Goal: Transaction & Acquisition: Purchase product/service

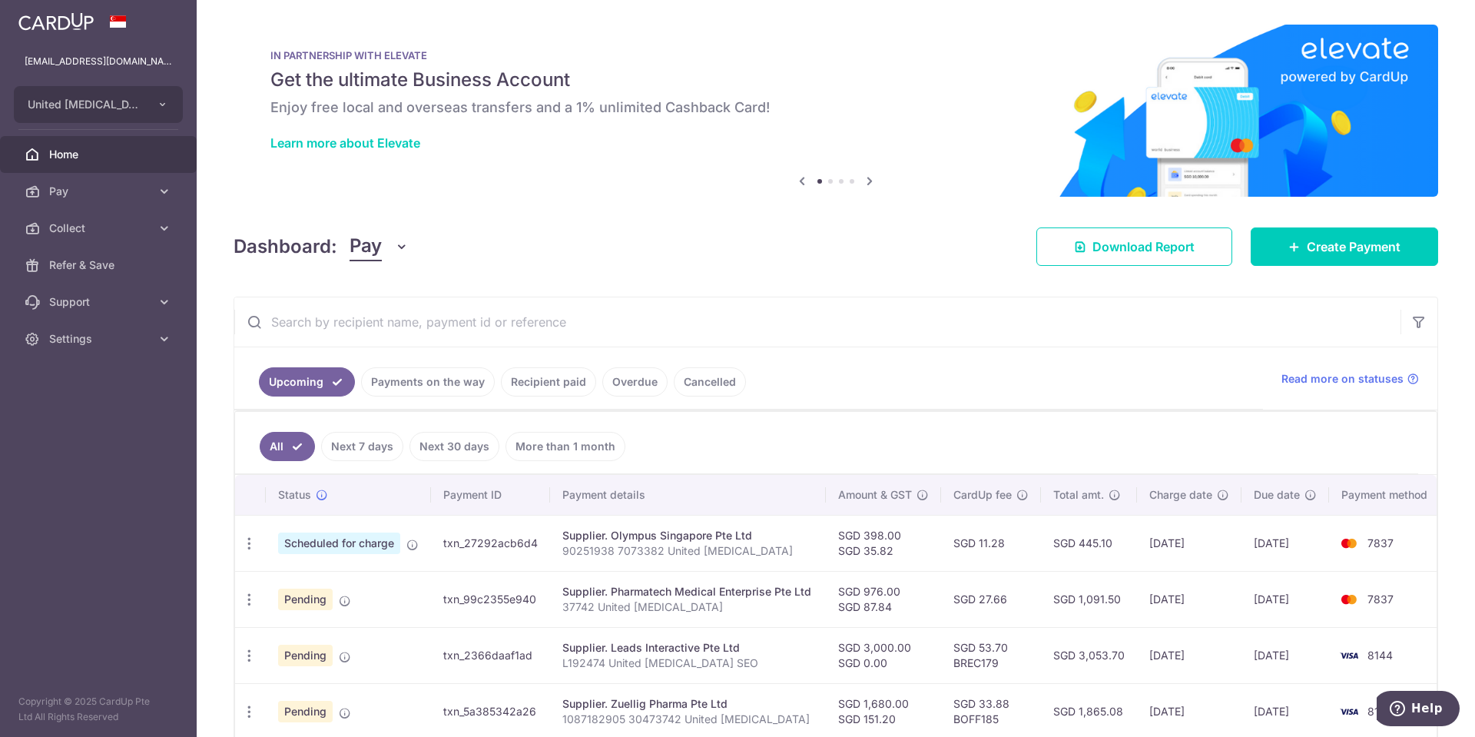
click at [794, 183] on icon at bounding box center [802, 180] width 18 height 19
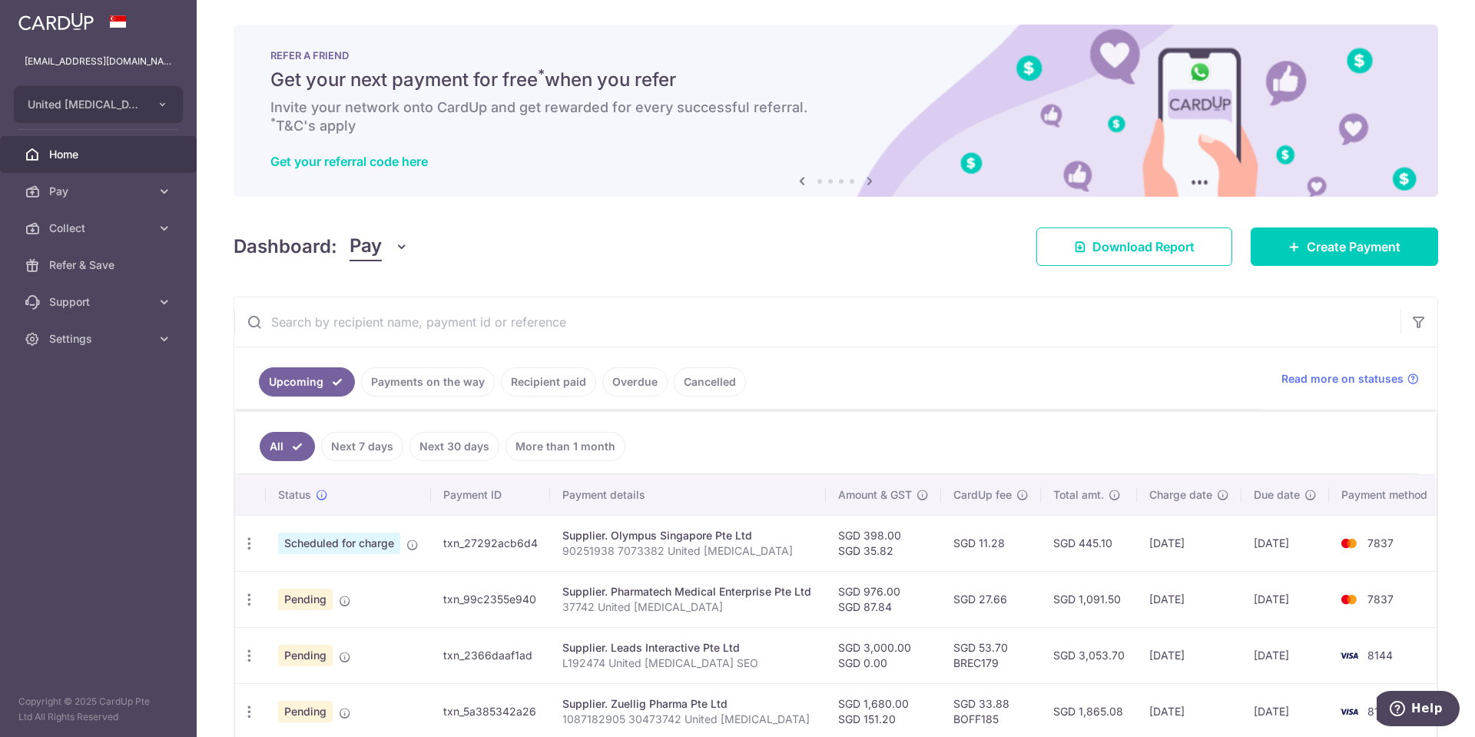
click at [794, 184] on icon at bounding box center [802, 180] width 18 height 19
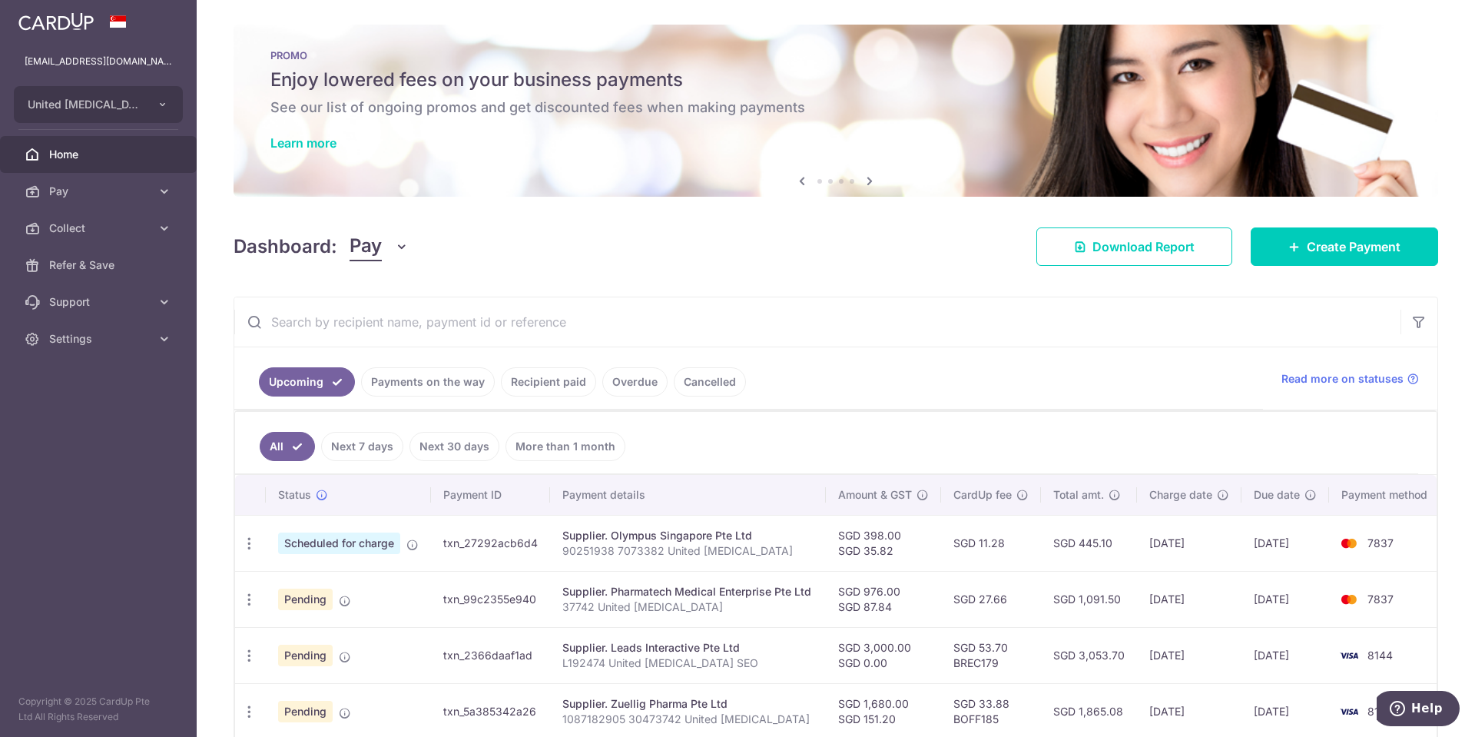
scroll to position [154, 0]
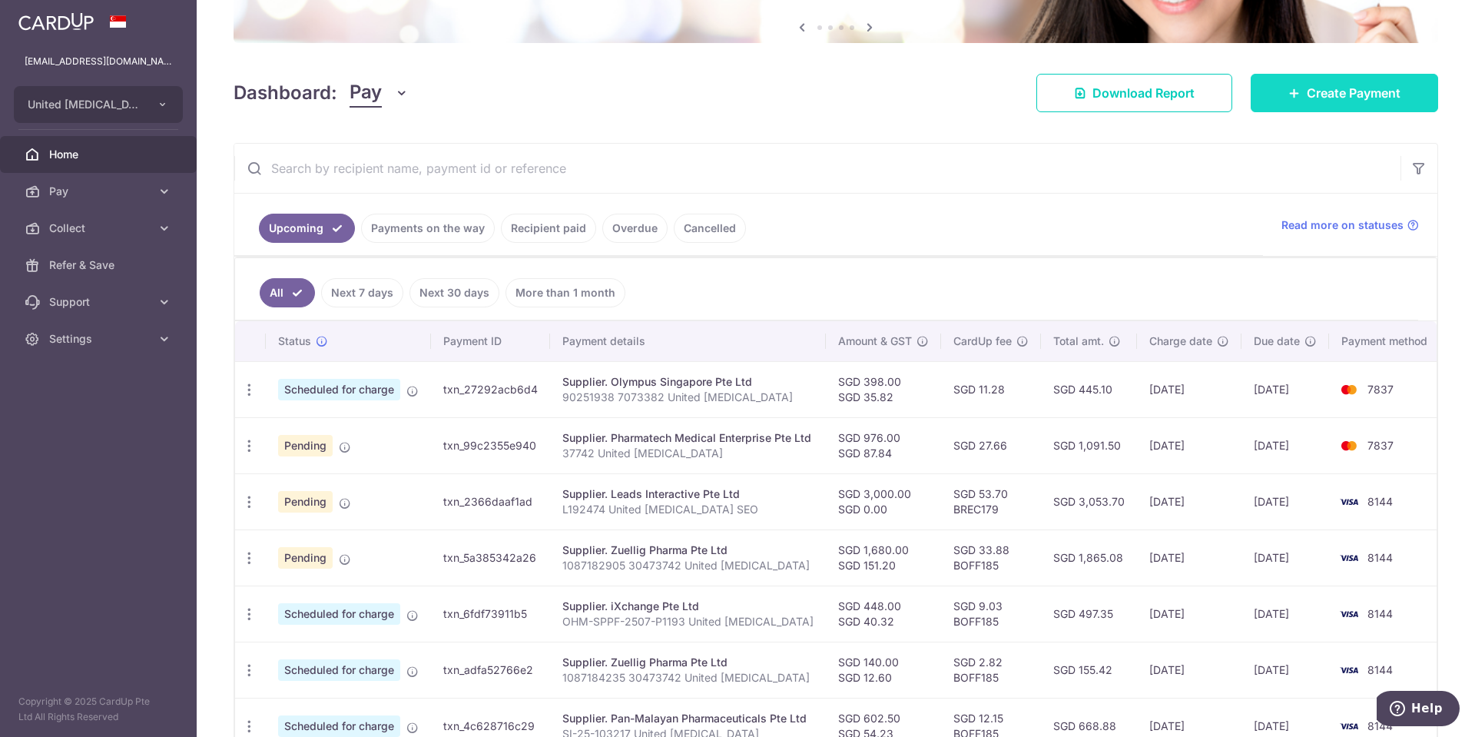
click at [1319, 100] on span "Create Payment" at bounding box center [1354, 93] width 94 height 18
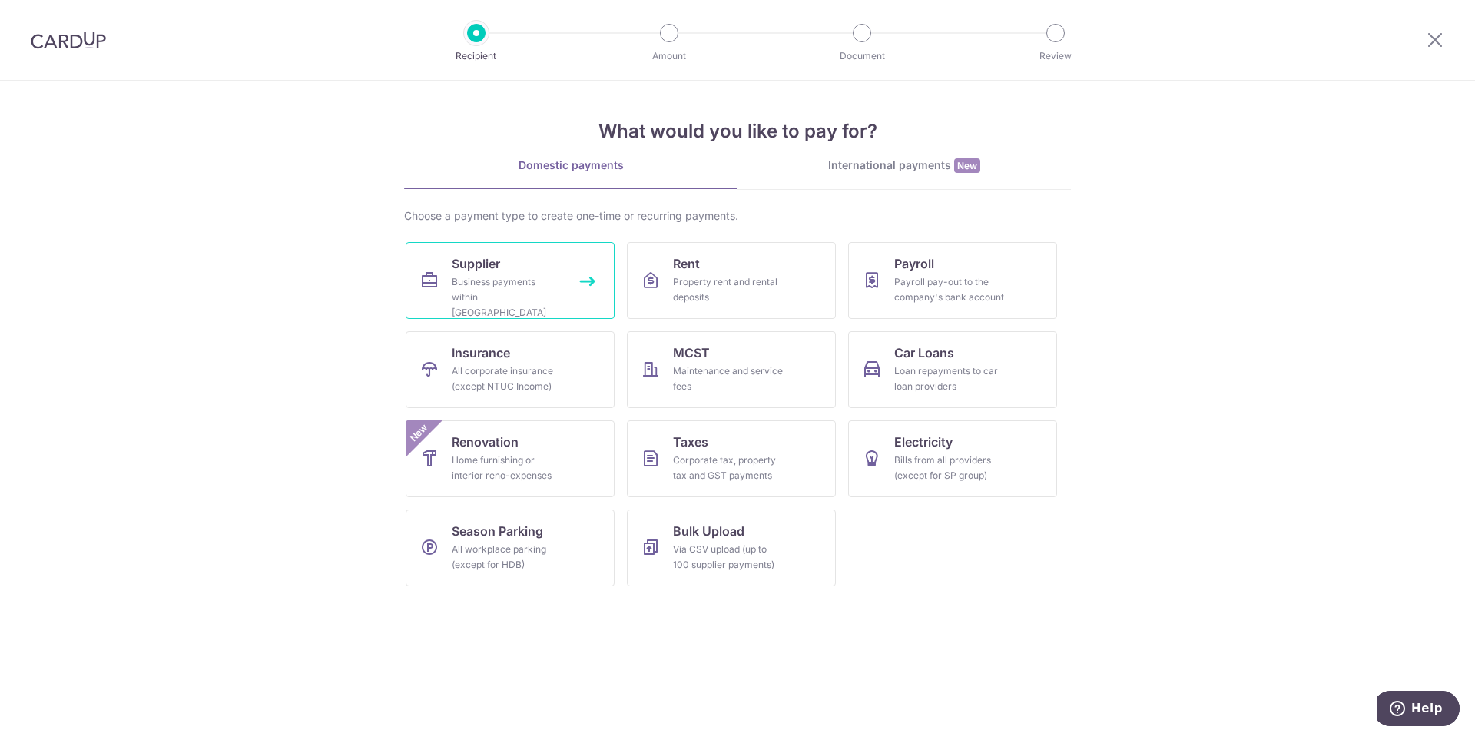
click at [516, 284] on div "Business payments within [GEOGRAPHIC_DATA]" at bounding box center [507, 297] width 111 height 46
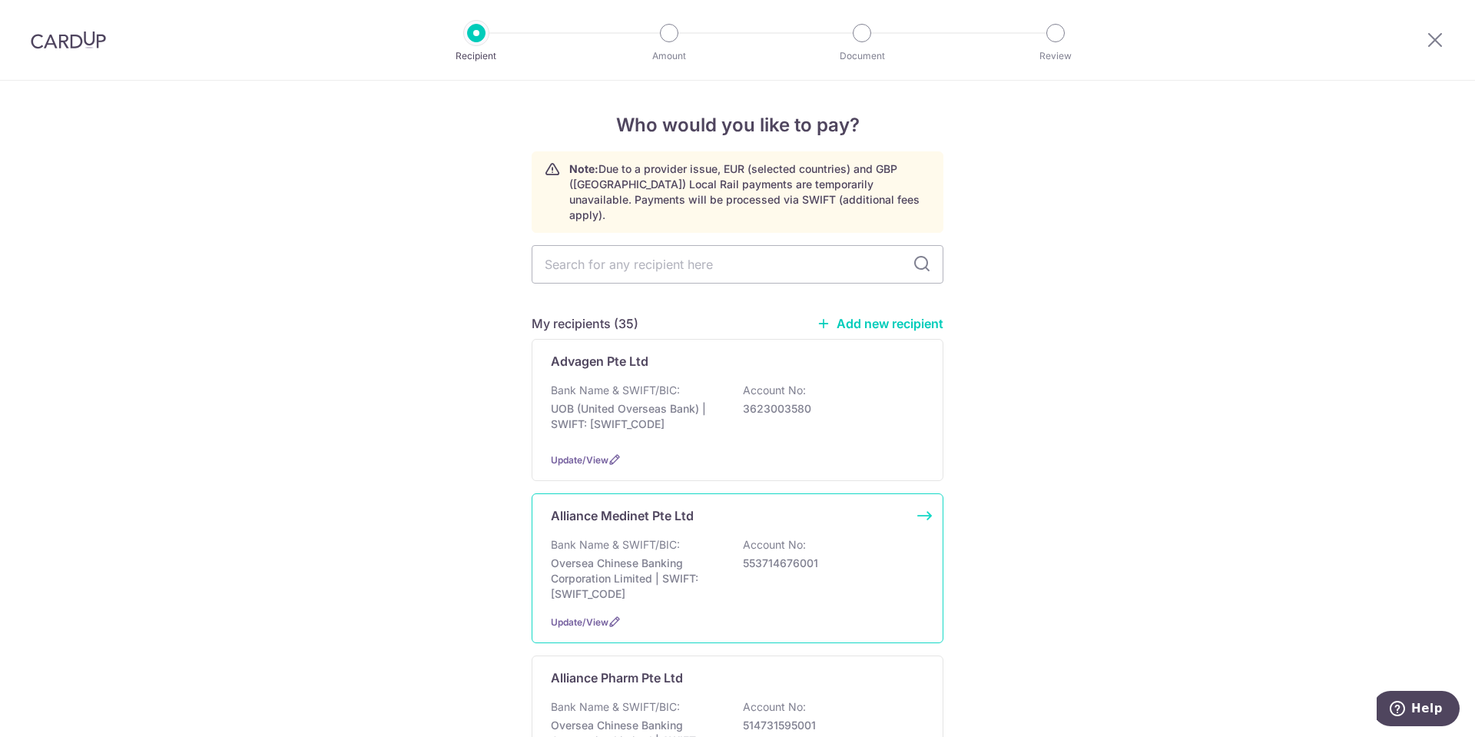
click at [766, 572] on div "Bank Name & SWIFT/BIC: Oversea Chinese Banking Corporation Limited | SWIFT: OCB…" at bounding box center [737, 569] width 373 height 65
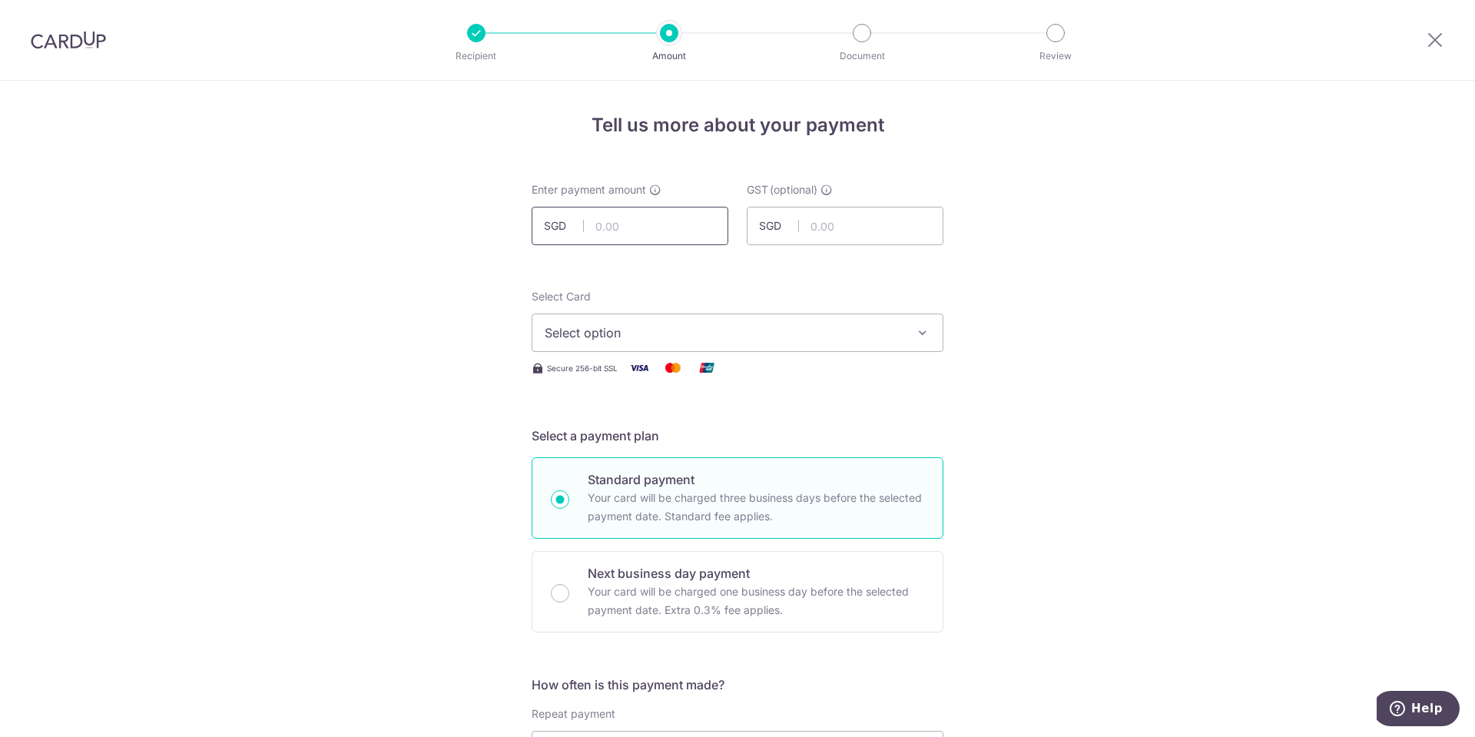
click at [651, 234] on input "text" at bounding box center [630, 226] width 197 height 38
type input "275.00"
type input "24.75"
click at [668, 343] on button "Select option" at bounding box center [738, 332] width 412 height 38
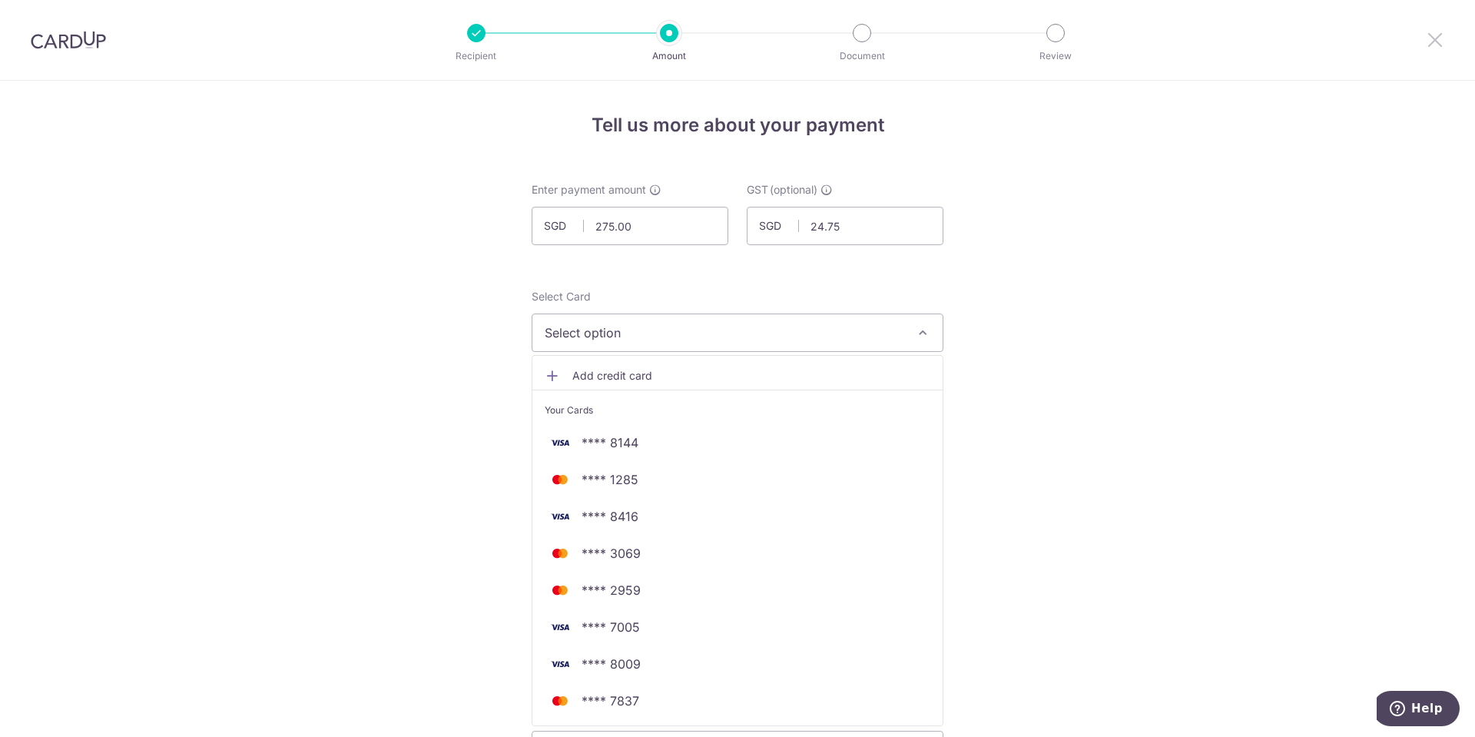
click at [1438, 34] on icon at bounding box center [1435, 39] width 18 height 19
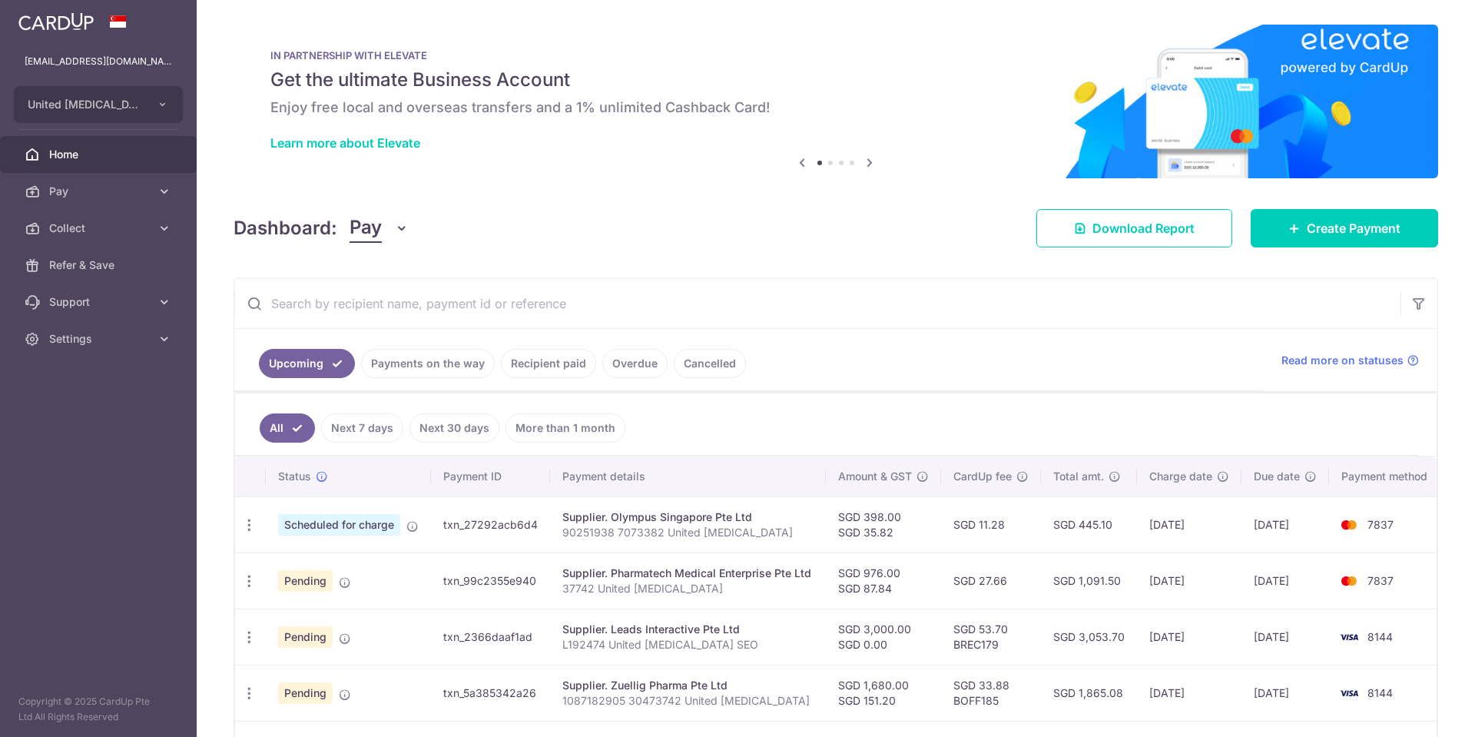
click at [547, 373] on link "Recipient paid" at bounding box center [548, 363] width 95 height 29
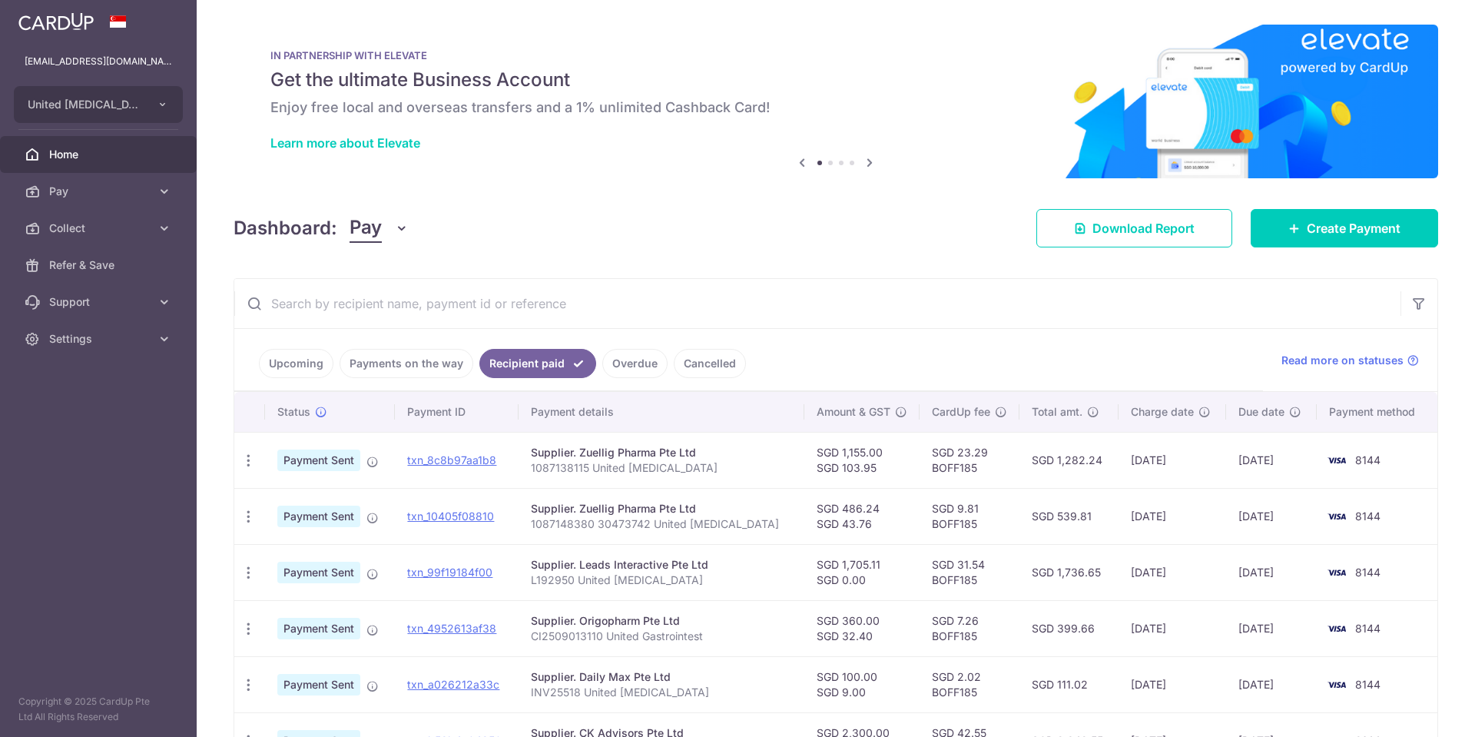
click at [738, 301] on input "text" at bounding box center [817, 303] width 1166 height 49
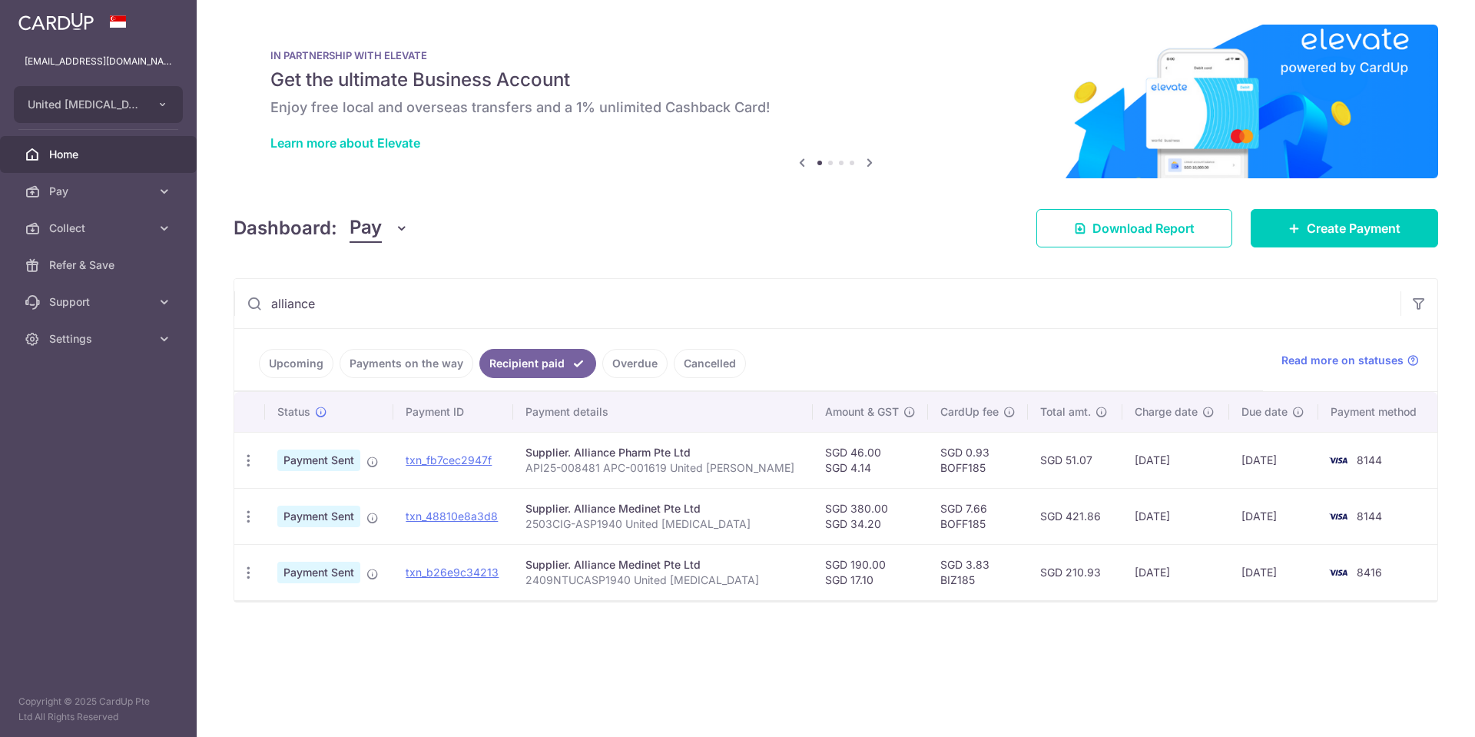
type input "alliance"
